Goal: Information Seeking & Learning: Learn about a topic

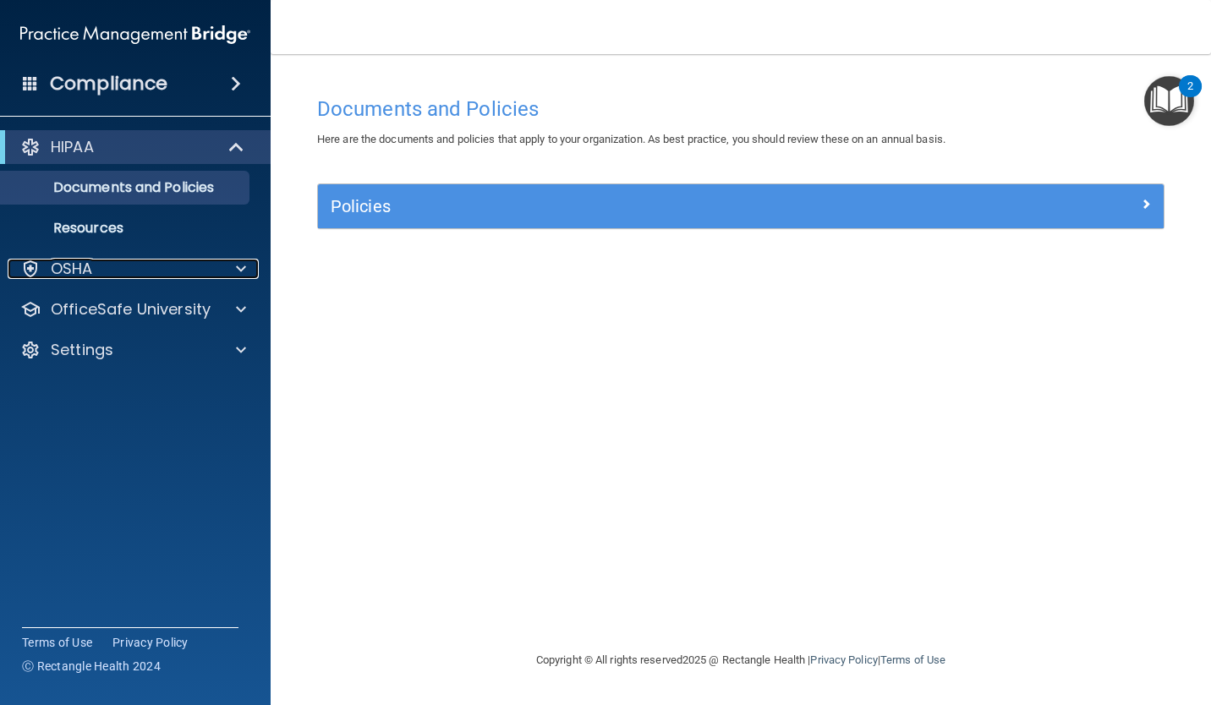
click at [81, 270] on p "OSHA" at bounding box center [72, 269] width 42 height 20
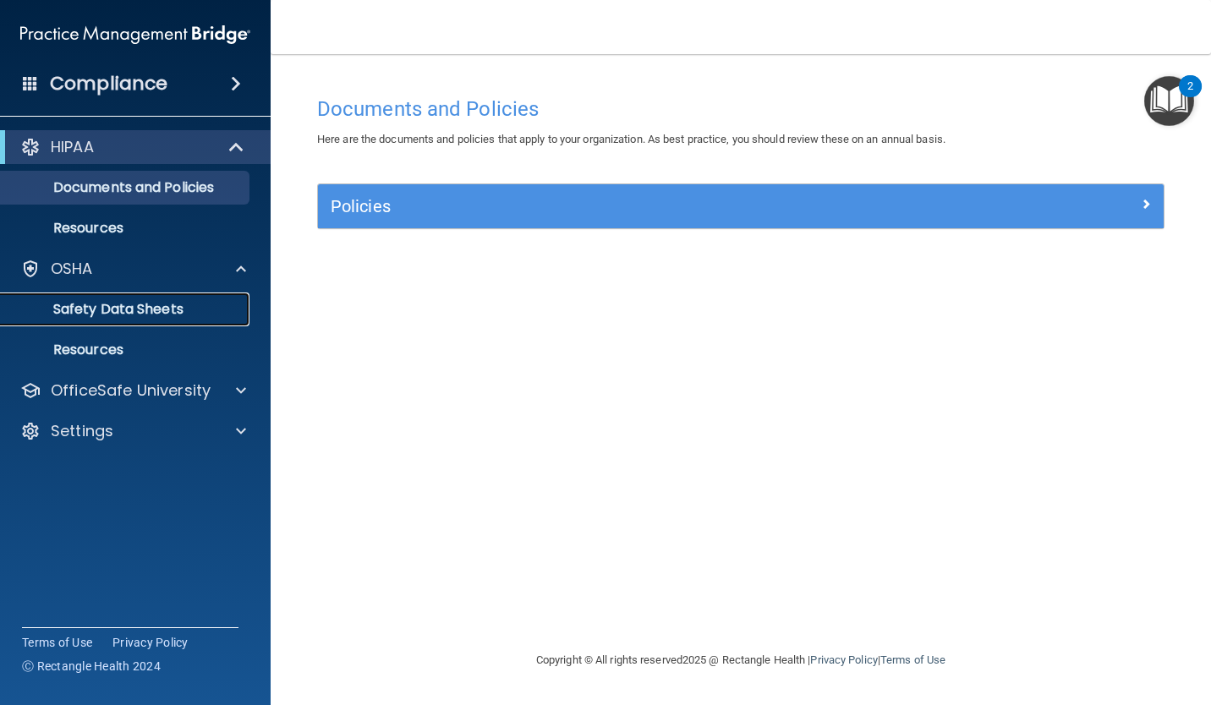
click at [71, 318] on p "Safety Data Sheets" at bounding box center [126, 309] width 231 height 17
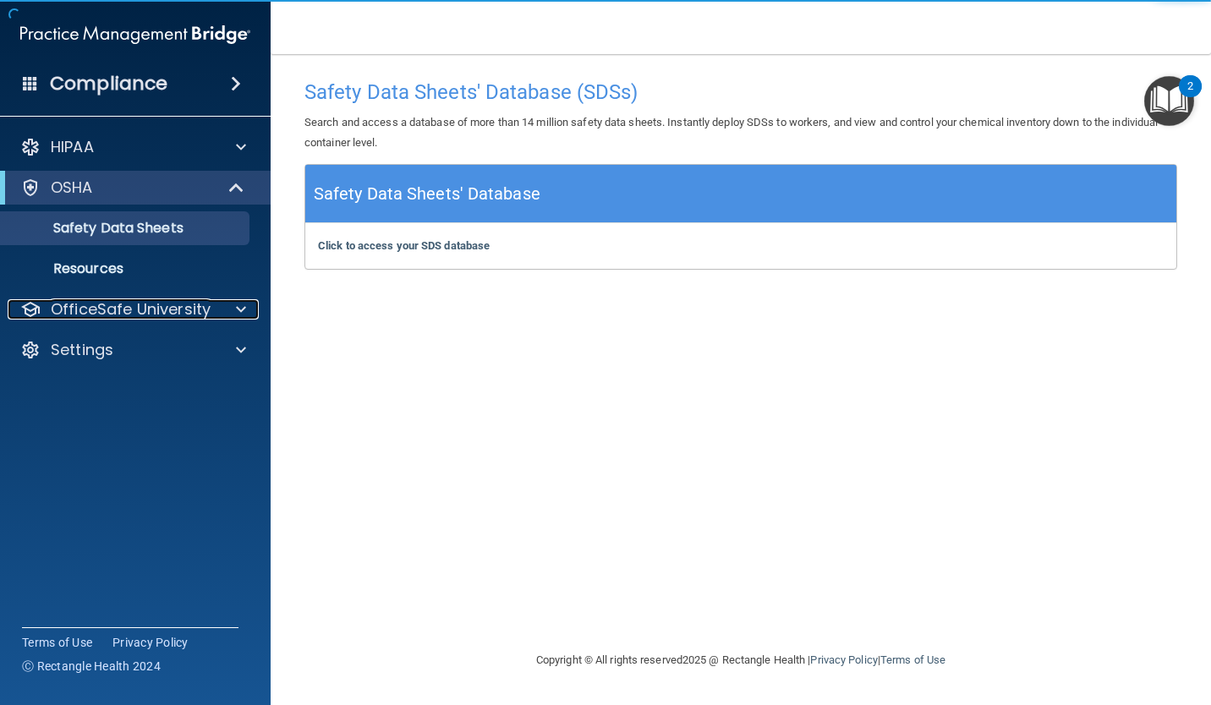
click at [76, 315] on p "OfficeSafe University" at bounding box center [131, 309] width 160 height 20
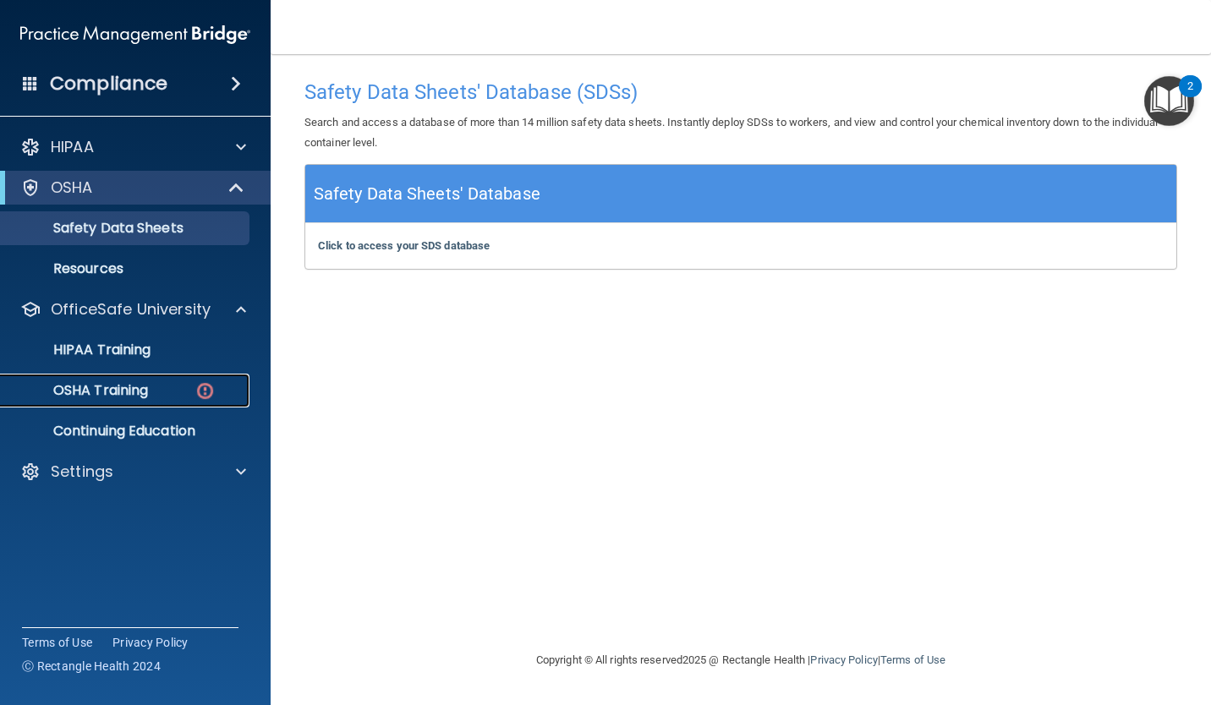
click at [92, 401] on link "OSHA Training" at bounding box center [116, 391] width 266 height 34
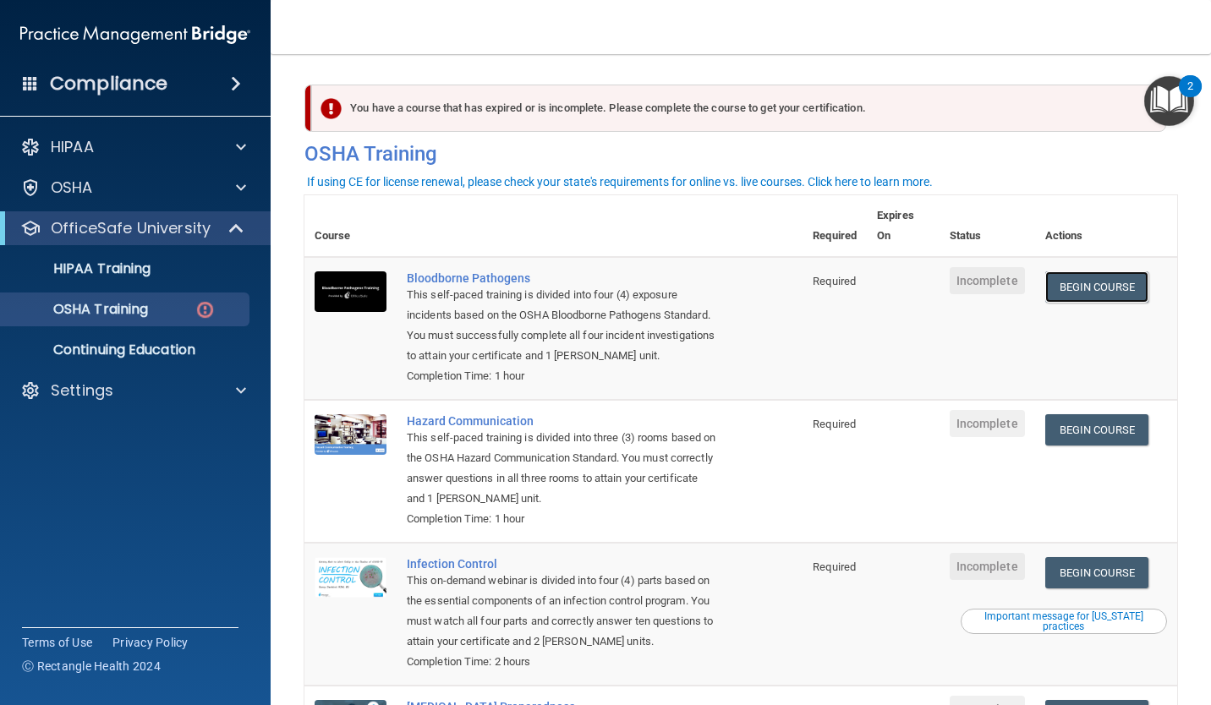
click at [1064, 303] on link "Begin Course" at bounding box center [1096, 286] width 103 height 31
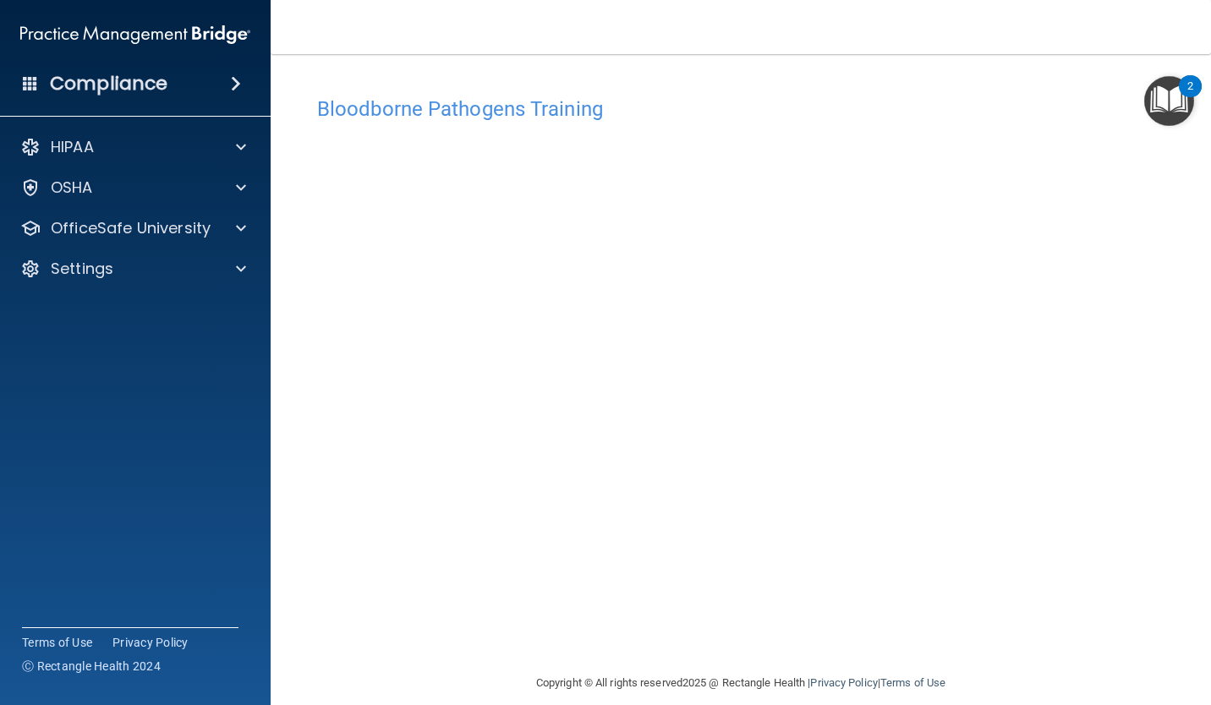
scroll to position [19, 0]
